Goal: Information Seeking & Learning: Learn about a topic

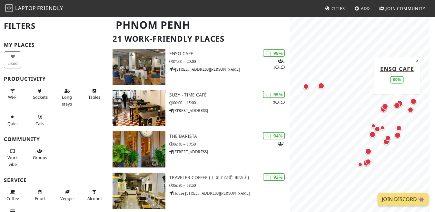
scroll to position [40, 0]
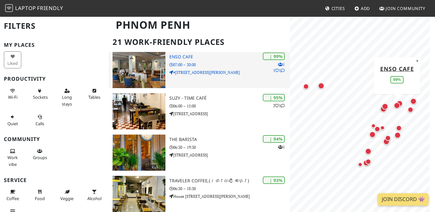
click at [155, 59] on img at bounding box center [138, 70] width 53 height 36
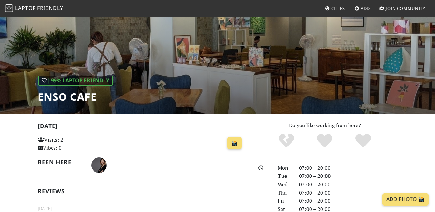
scroll to position [25, 0]
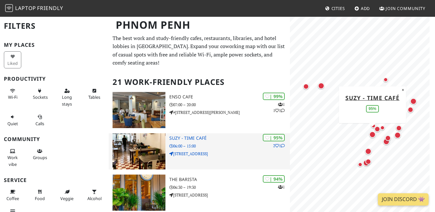
click at [189, 136] on h3 "Suzy - Time Café" at bounding box center [229, 137] width 121 height 5
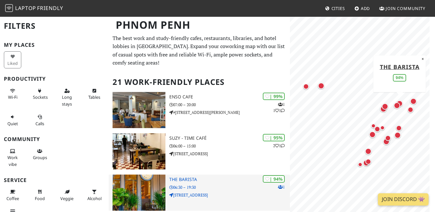
click at [183, 179] on h3 "The Barista" at bounding box center [229, 179] width 121 height 5
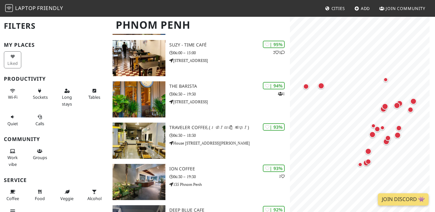
scroll to position [88, 0]
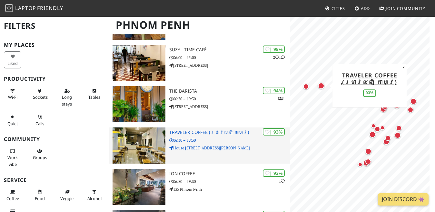
click at [196, 131] on h3 "Traveler Coffee (ថ្រាវលឡឺ កាហ្វេ)" at bounding box center [229, 132] width 121 height 5
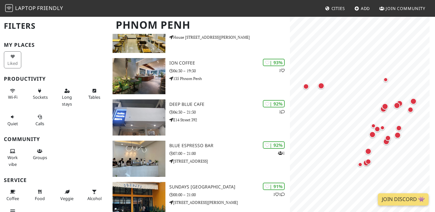
scroll to position [196, 0]
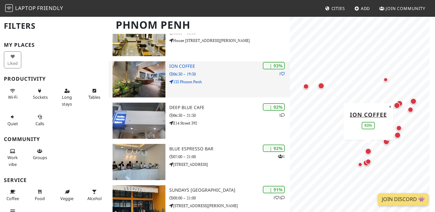
click at [181, 66] on h3 "Ion coffee" at bounding box center [229, 65] width 121 height 5
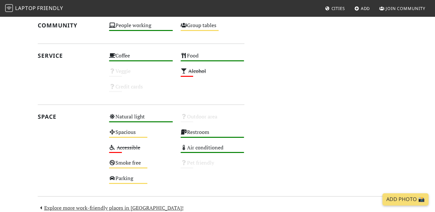
scroll to position [311, 0]
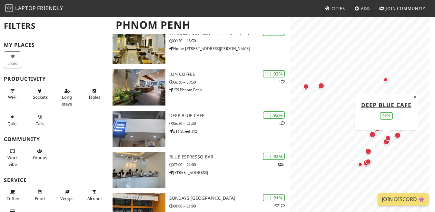
scroll to position [189, 0]
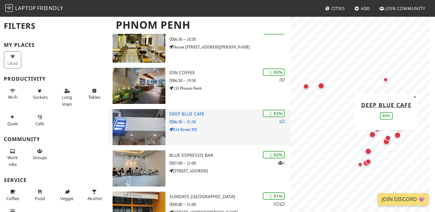
click at [175, 111] on div "| 92% 1 Deep Blue Cafe 06:30 – 21:30 E14 Street 392" at bounding box center [229, 127] width 121 height 36
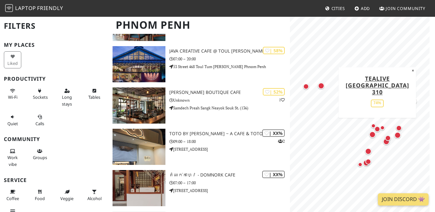
scroll to position [787, 0]
